Goal: Task Accomplishment & Management: Complete application form

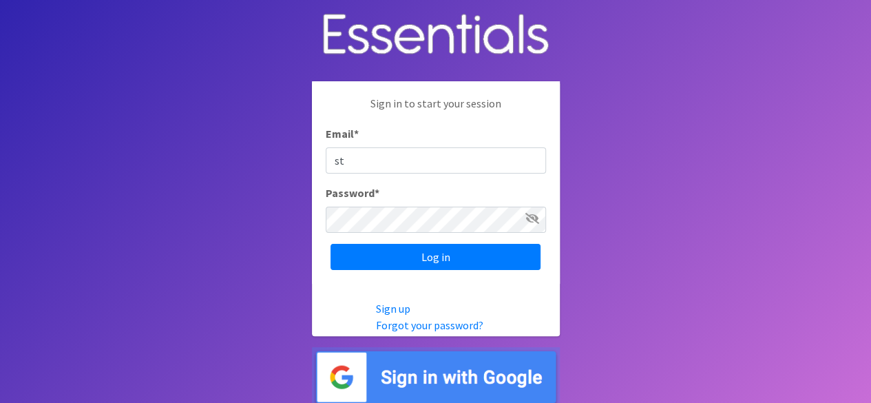
type input "[EMAIL_ADDRESS][DOMAIN_NAME]"
click at [330, 244] on input "Log in" at bounding box center [435, 257] width 210 height 26
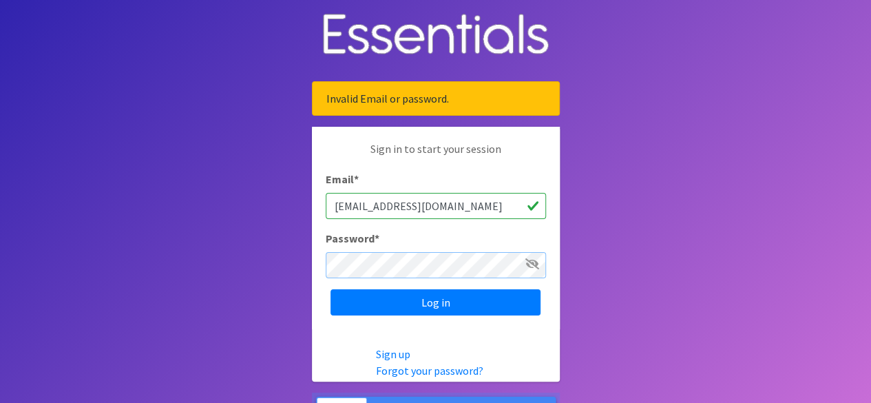
click at [330, 289] on input "Log in" at bounding box center [435, 302] width 210 height 26
type input "Noodlesmom1![EMAIL_ADDRESS][DOMAIN_NAME]"
click at [330, 289] on input "Log in" at bounding box center [435, 302] width 210 height 26
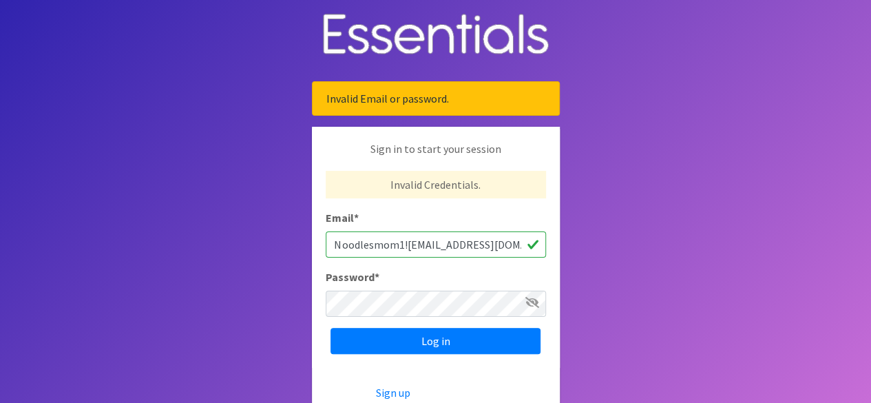
click at [405, 242] on input "Noodlesmom1!2stucker906@gmail.com" at bounding box center [436, 244] width 220 height 26
drag, startPoint x: 410, startPoint y: 242, endPoint x: 284, endPoint y: 228, distance: 126.0
click at [284, 228] on body "Invalid Email or password. Sign in to start your session Invalid Credentials. E…" at bounding box center [435, 244] width 871 height 489
type input "[EMAIL_ADDRESS][DOMAIN_NAME]"
click at [330, 328] on input "Log in" at bounding box center [435, 341] width 210 height 26
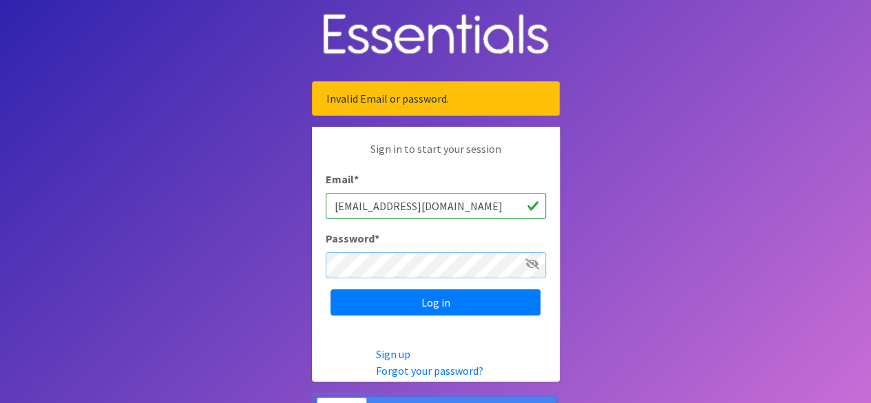
click at [330, 289] on input "Log in" at bounding box center [435, 302] width 210 height 26
click at [405, 370] on link "Forgot your password?" at bounding box center [429, 370] width 107 height 14
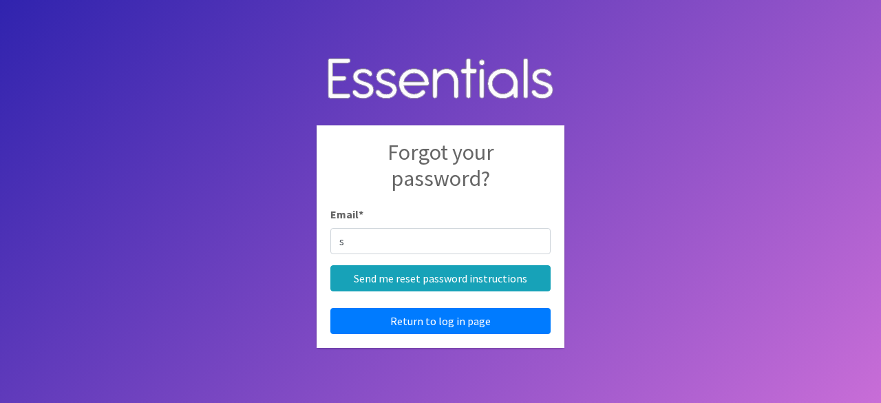
type input "[EMAIL_ADDRESS][DOMAIN_NAME]"
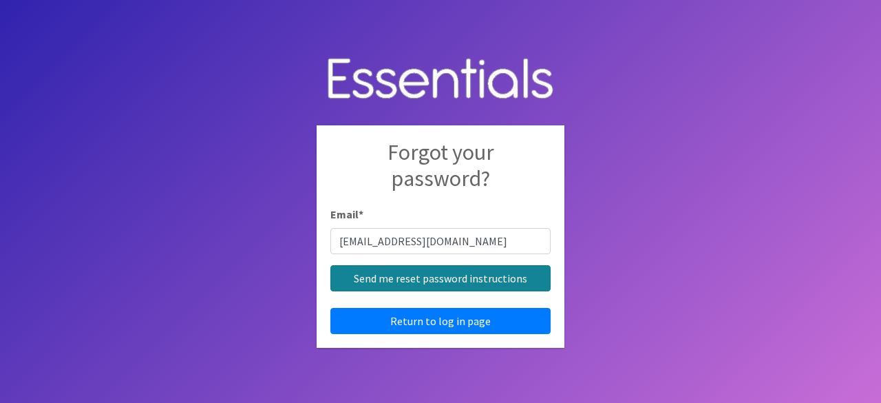
click at [408, 277] on input "Send me reset password instructions" at bounding box center [440, 278] width 220 height 26
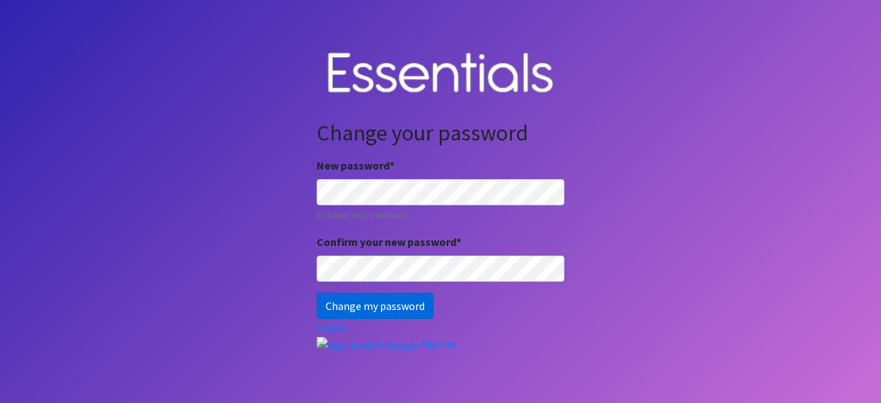
click at [376, 306] on input "Change my password" at bounding box center [375, 306] width 117 height 26
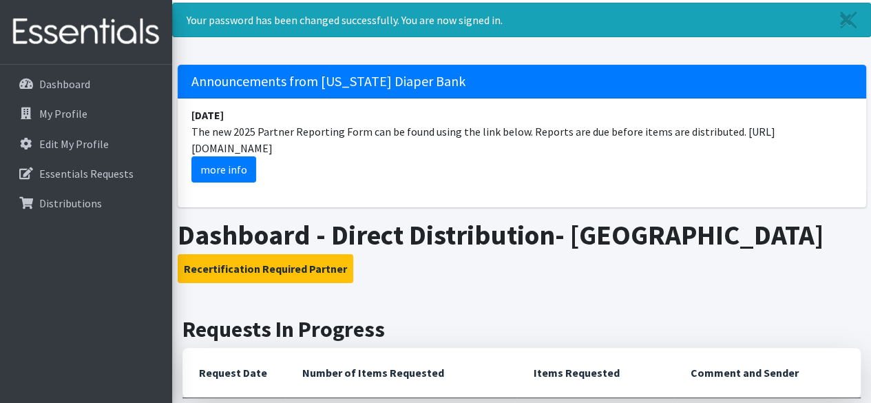
scroll to position [37, 0]
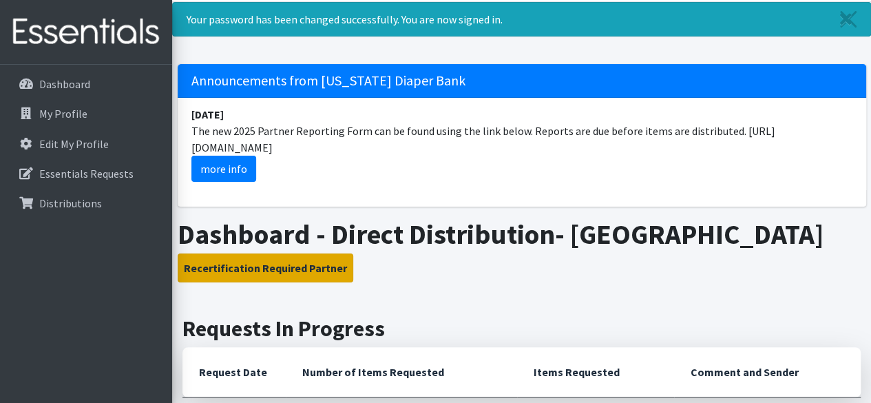
click at [244, 264] on button "Recertification Required Partner" at bounding box center [266, 267] width 176 height 29
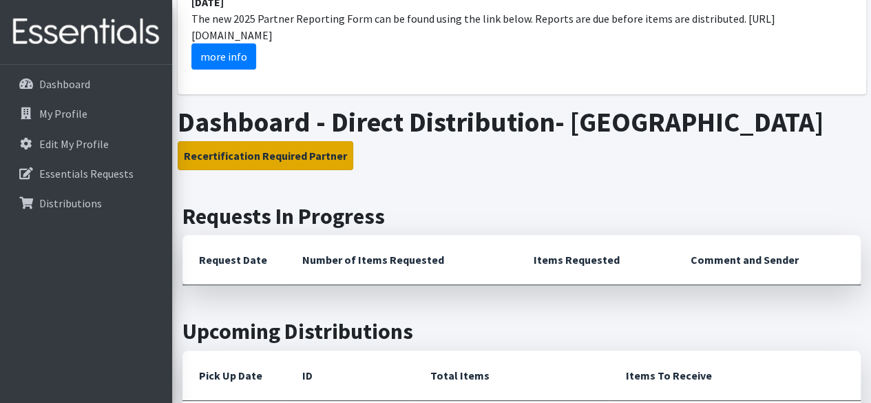
scroll to position [133, 0]
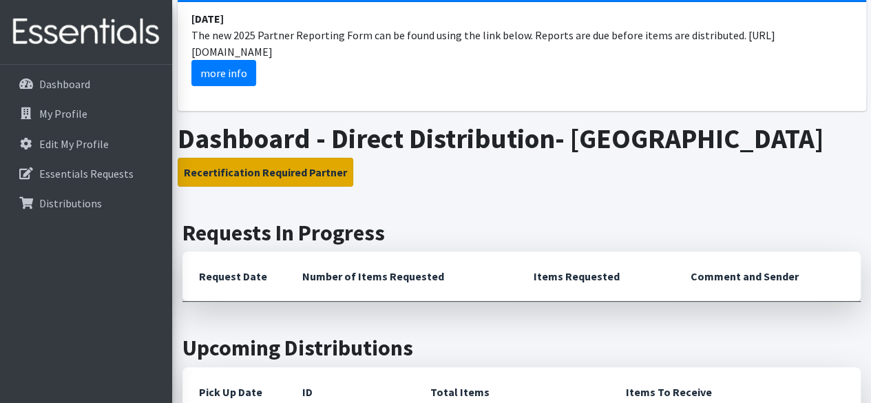
click at [283, 171] on button "Recertification Required Partner" at bounding box center [266, 172] width 176 height 29
click at [311, 173] on button "Recertification Required Partner" at bounding box center [266, 172] width 176 height 29
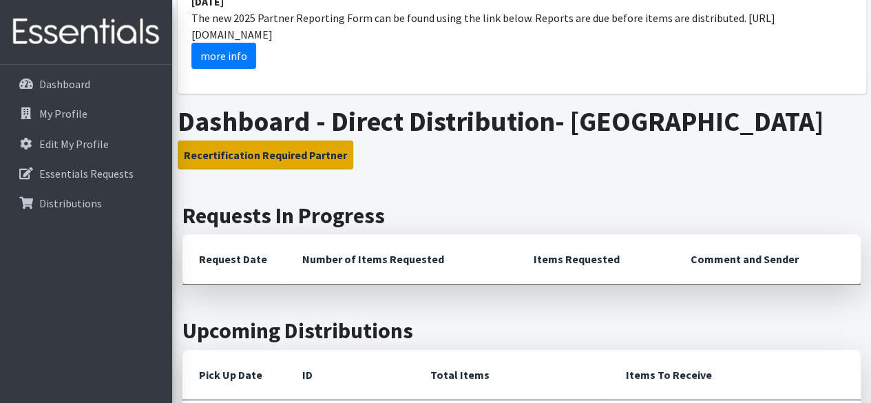
scroll to position [149, 0]
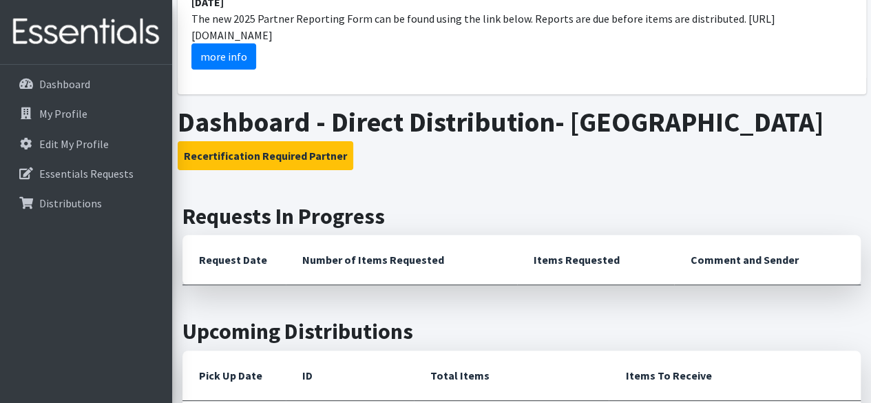
click at [31, 297] on div "Dashboard My Profile Edit My Profile Essentials Requests Distributions" at bounding box center [86, 246] width 172 height 363
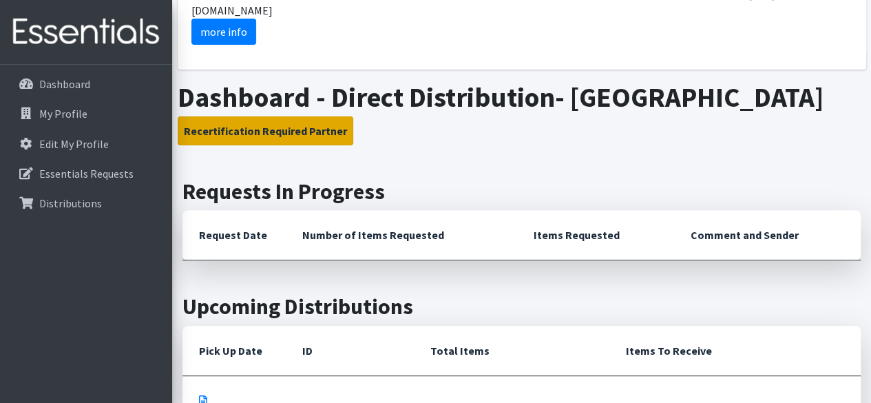
click at [240, 125] on button "Recertification Required Partner" at bounding box center [266, 130] width 176 height 29
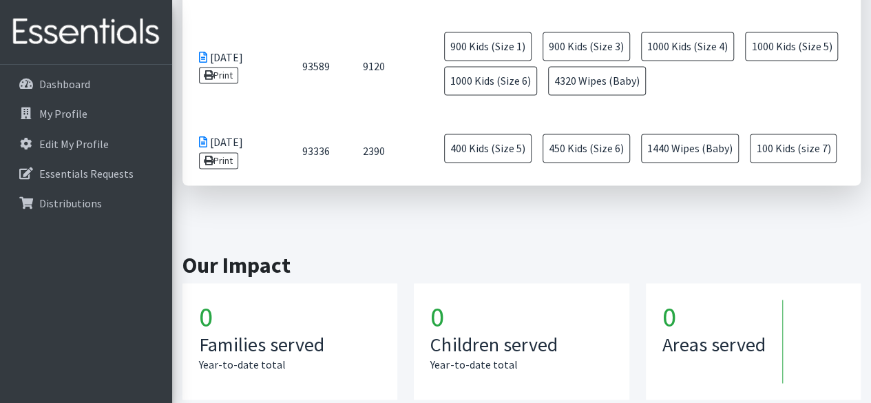
scroll to position [1129, 0]
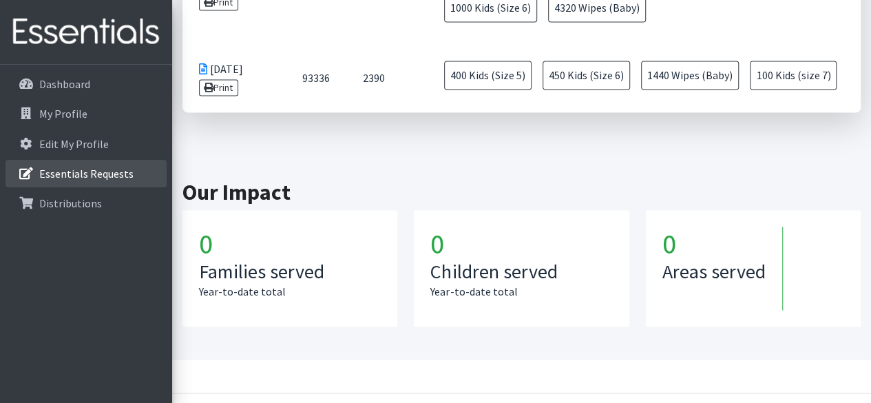
click at [120, 174] on p "Essentials Requests" at bounding box center [86, 174] width 94 height 14
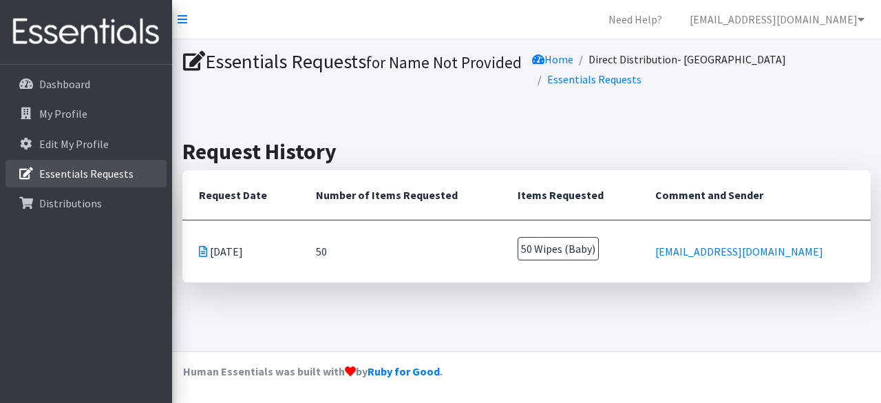
click at [25, 173] on icon at bounding box center [26, 173] width 18 height 12
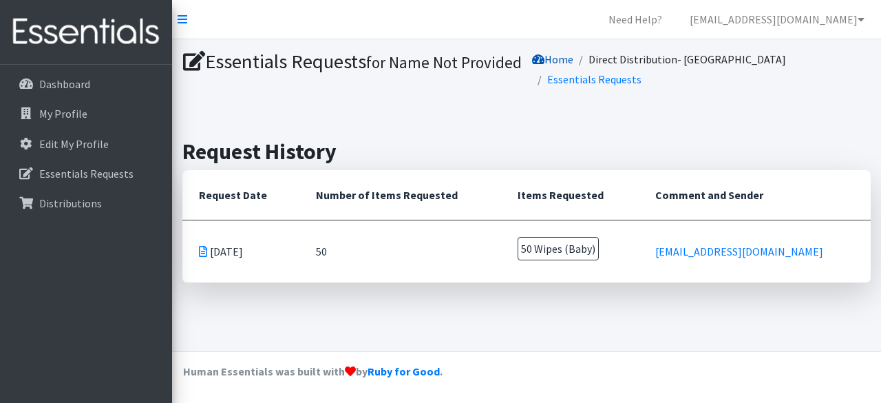
click at [573, 63] on link "Home" at bounding box center [552, 59] width 41 height 14
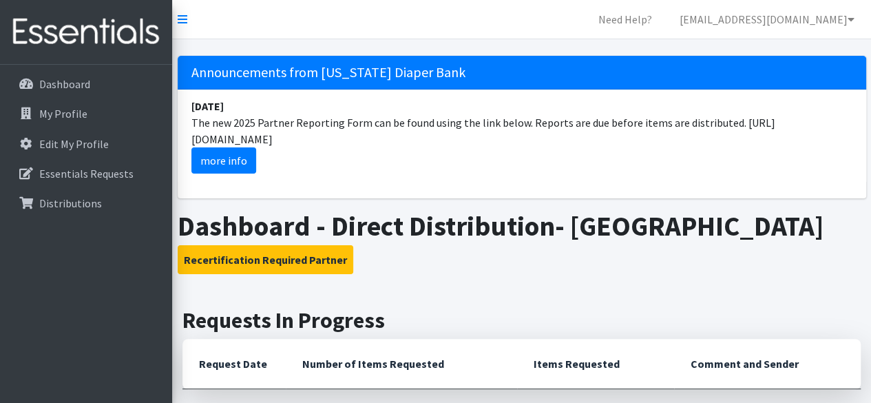
scroll to position [198, 0]
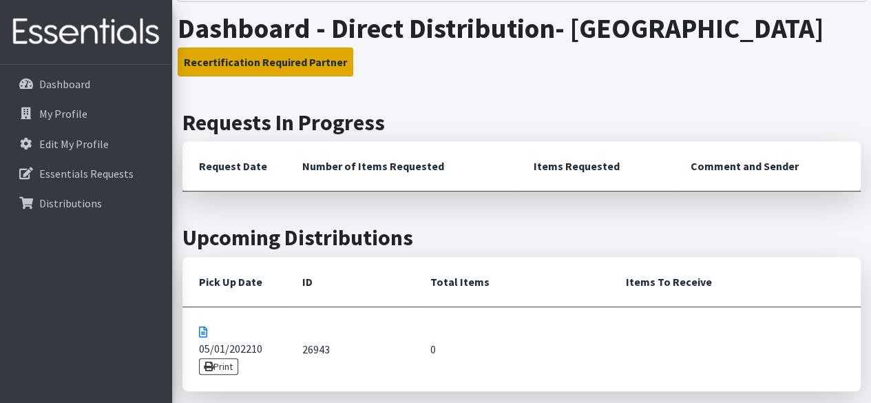
click at [293, 61] on button "Recertification Required Partner" at bounding box center [266, 61] width 176 height 29
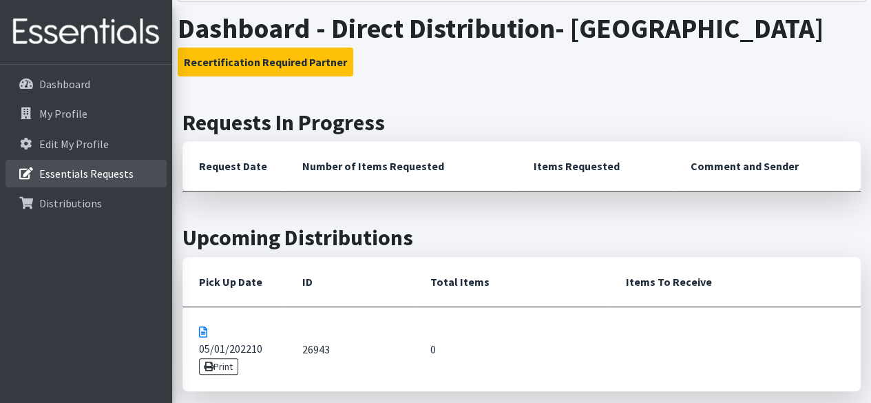
click at [135, 173] on link "Essentials Requests" at bounding box center [86, 174] width 161 height 28
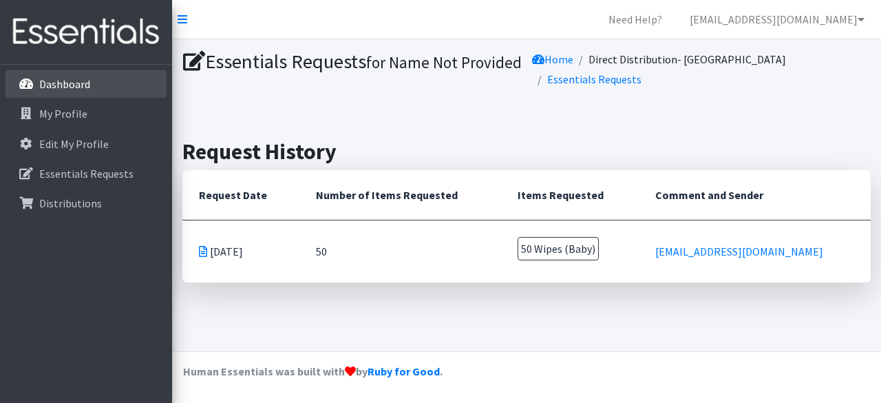
click at [89, 86] on p "Dashboard" at bounding box center [64, 84] width 51 height 14
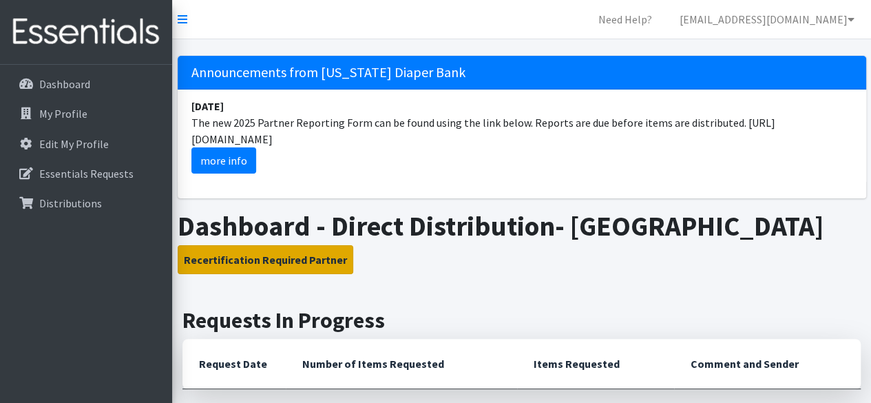
click at [255, 258] on button "Recertification Required Partner" at bounding box center [266, 259] width 176 height 29
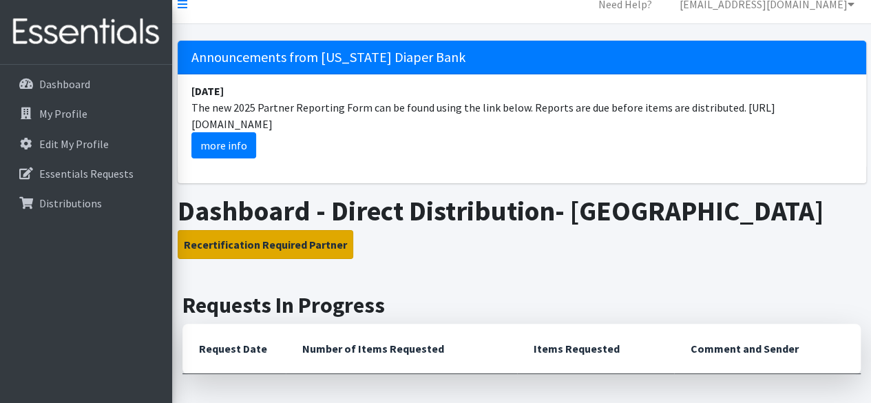
scroll to position [14, 0]
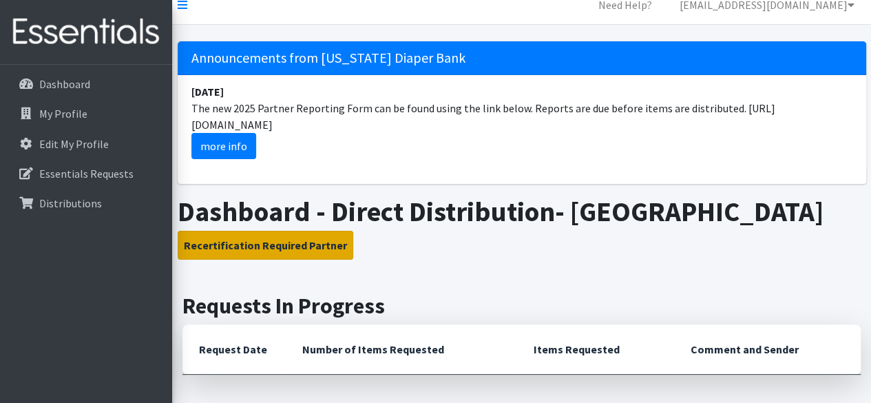
click at [284, 235] on button "Recertification Required Partner" at bounding box center [266, 245] width 176 height 29
click at [242, 251] on button "Recertification Required Partner" at bounding box center [266, 245] width 176 height 29
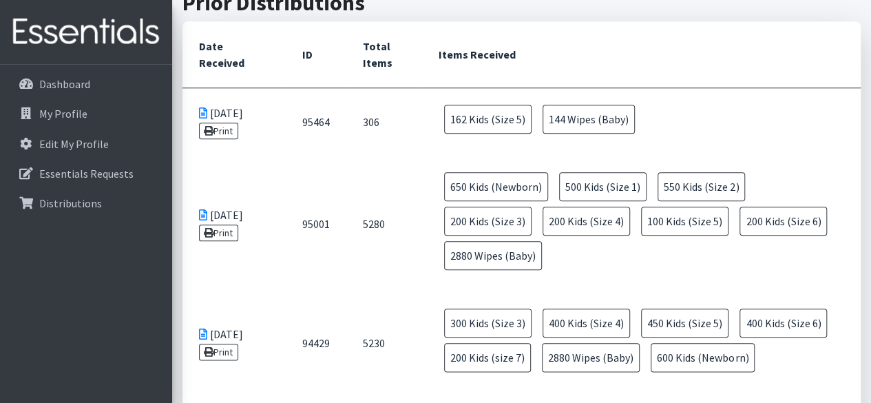
scroll to position [632, 0]
click at [109, 119] on link "My Profile" at bounding box center [86, 114] width 161 height 28
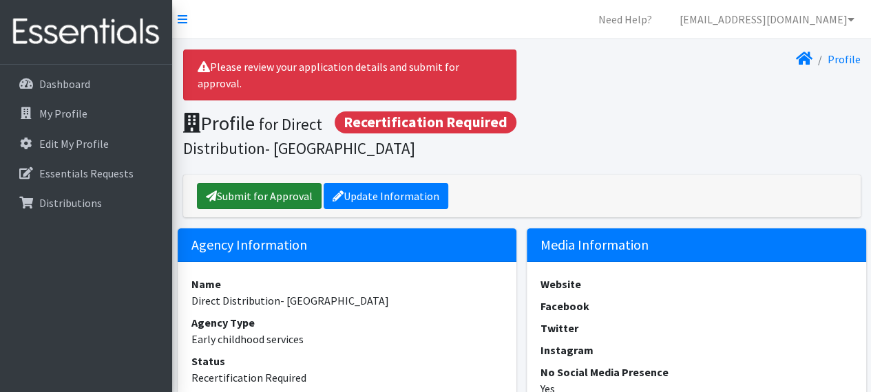
click at [289, 183] on link "Submit for Approval" at bounding box center [259, 196] width 125 height 26
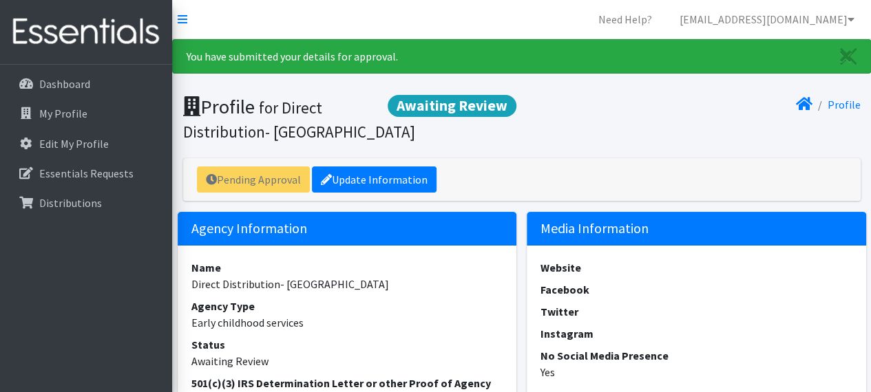
click at [41, 250] on div "Dashboard My Profile Edit My Profile Essentials Requests Distributions" at bounding box center [86, 241] width 172 height 353
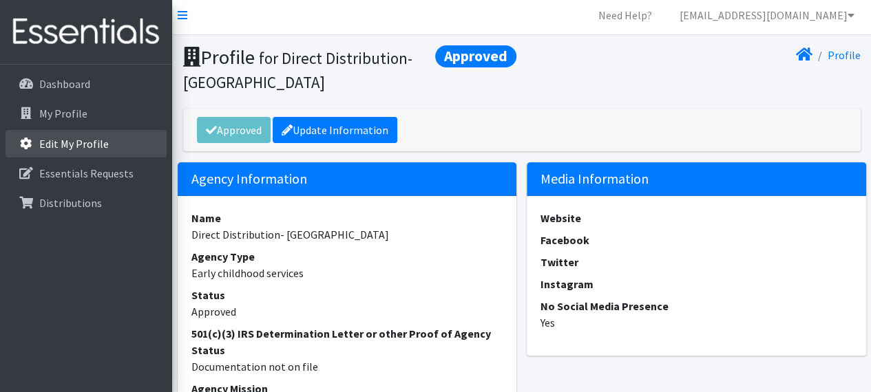
scroll to position [1, 0]
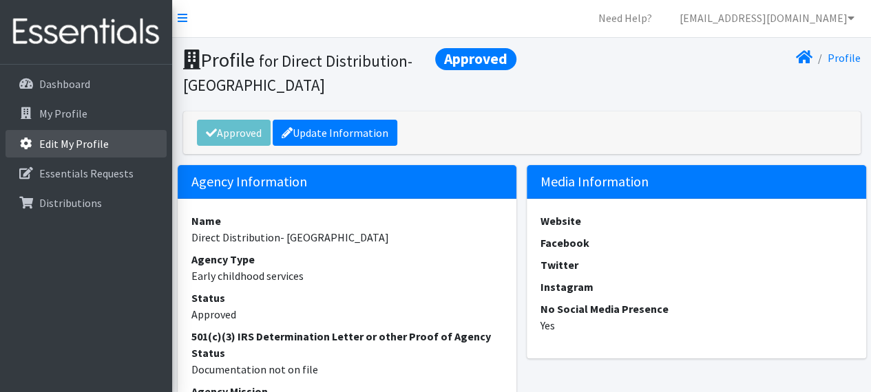
click at [84, 158] on li "Edit My Profile" at bounding box center [86, 145] width 161 height 30
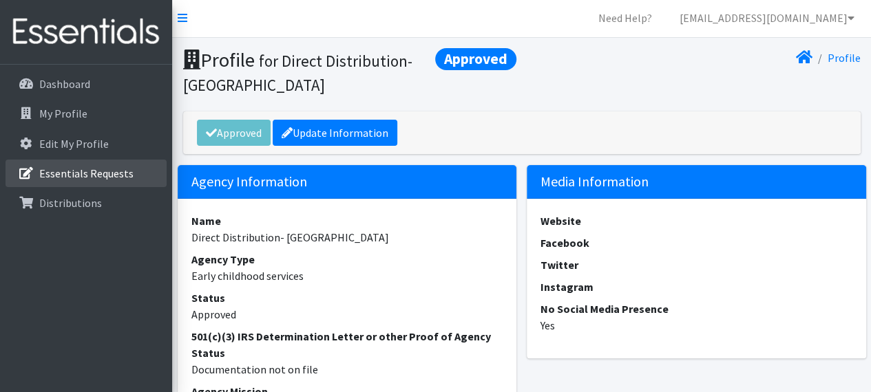
click at [78, 169] on p "Essentials Requests" at bounding box center [86, 174] width 94 height 14
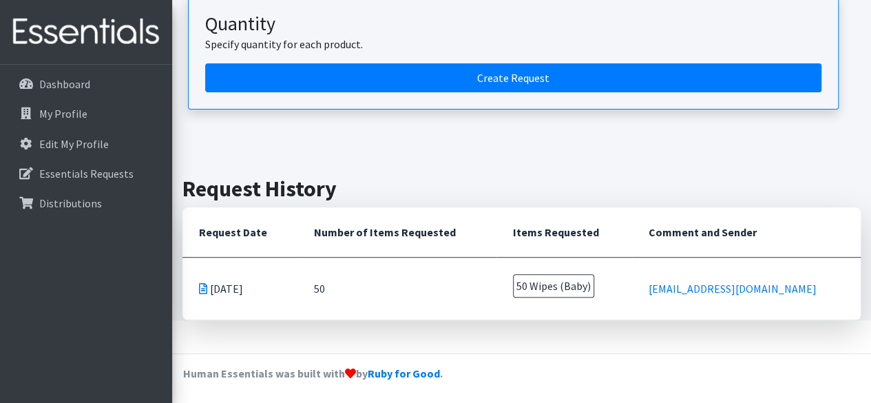
scroll to position [182, 0]
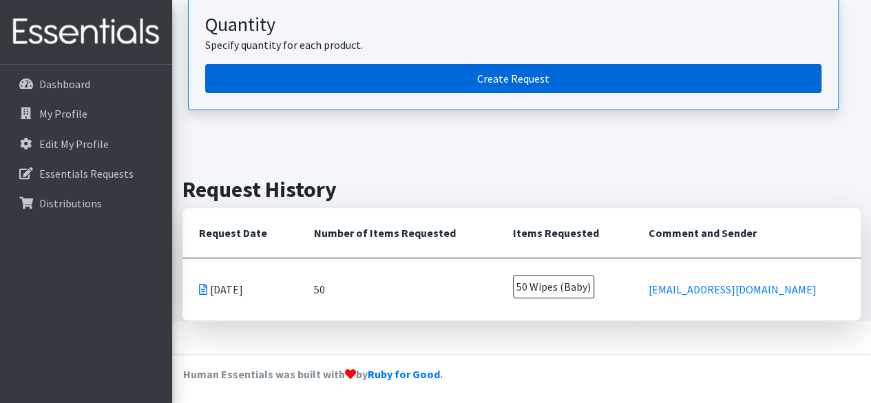
click at [361, 73] on link "Create Request" at bounding box center [513, 78] width 616 height 29
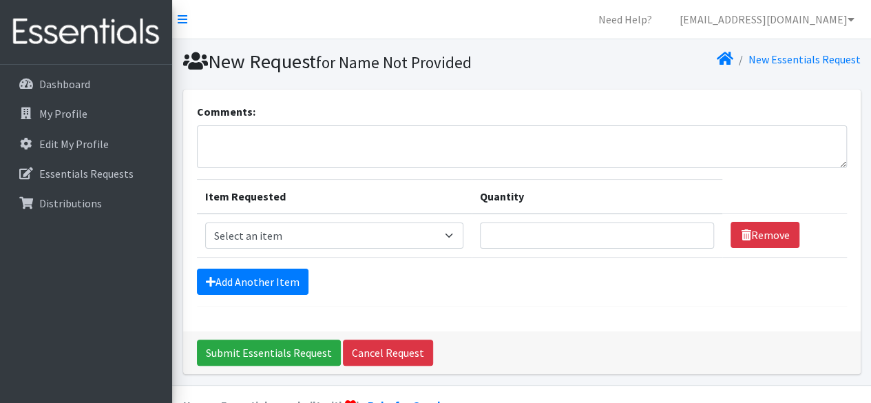
scroll to position [31, 0]
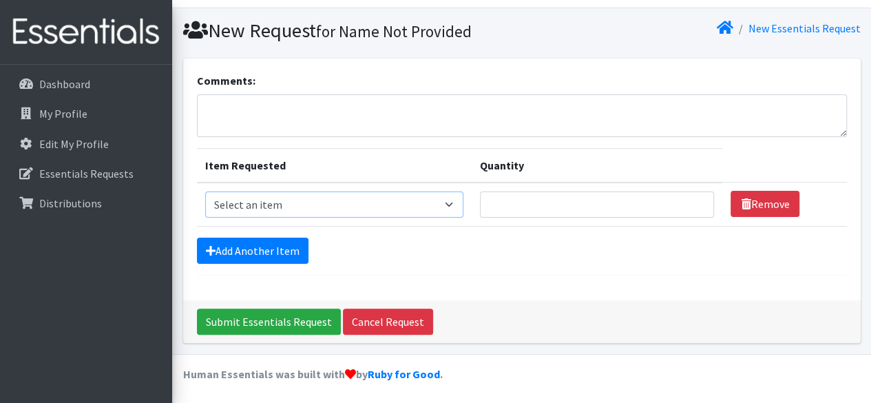
click at [445, 207] on select "Select an item Cloth Inserts (For Cloth Diapers) Kids (Newborn) Kids (Preemie) …" at bounding box center [334, 204] width 258 height 26
click at [465, 255] on div "Add Another Item" at bounding box center [522, 250] width 650 height 26
